Goal: Information Seeking & Learning: Learn about a topic

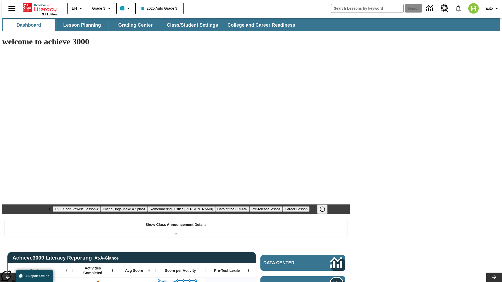
click at [80, 25] on button "Lesson Planning" at bounding box center [82, 25] width 52 height 13
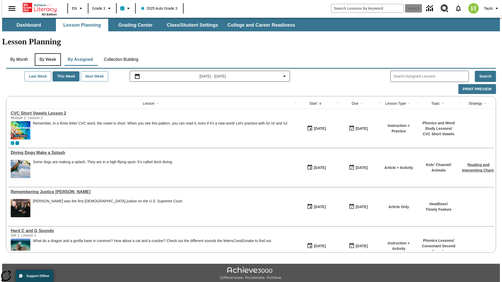
click at [47, 53] on button "By Week" at bounding box center [48, 59] width 26 height 13
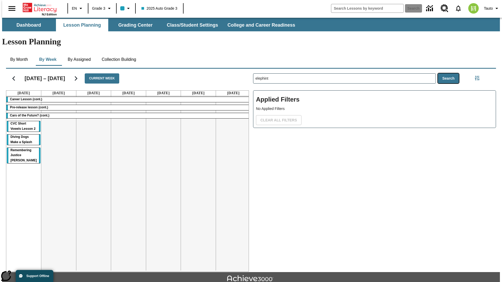
click at [450, 73] on button "Search" at bounding box center [448, 78] width 21 height 10
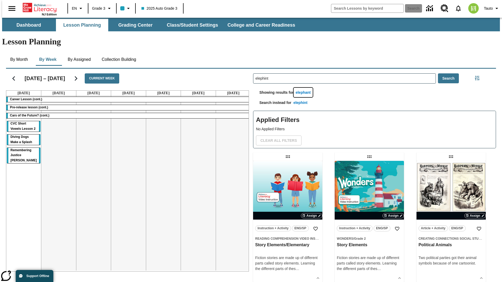
click at [304, 88] on button "elephant" at bounding box center [303, 93] width 19 height 10
type input "elephant"
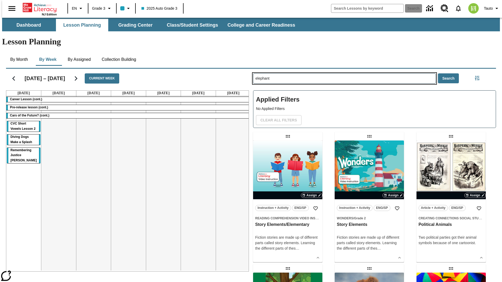
type input "elephint"
